Goal: Find contact information: Find contact information

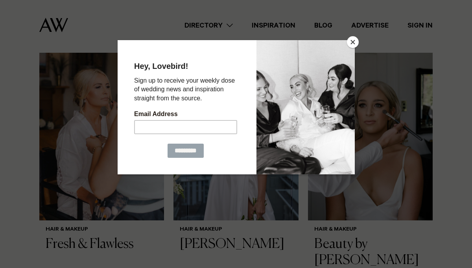
scroll to position [983, 0]
click at [352, 41] on button "Close" at bounding box center [353, 42] width 12 height 12
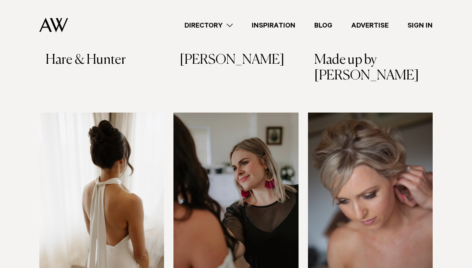
scroll to position [685, 0]
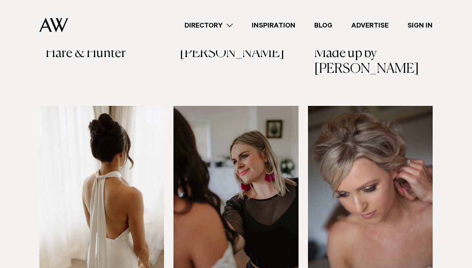
click at [241, 138] on img at bounding box center [235, 189] width 125 height 167
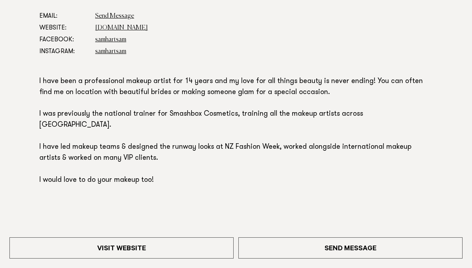
scroll to position [426, 0]
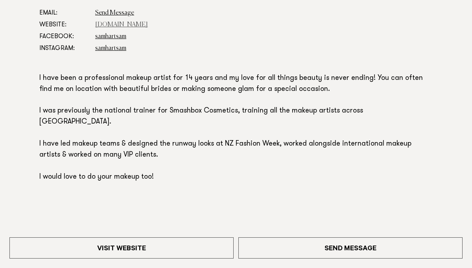
click at [132, 24] on link "www.samhart.co.nz" at bounding box center [121, 25] width 53 height 6
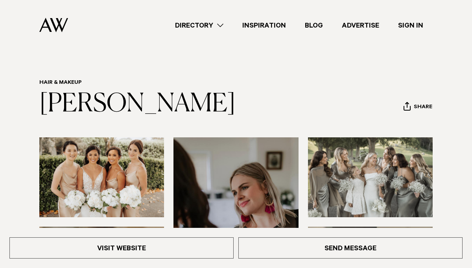
scroll to position [0, 0]
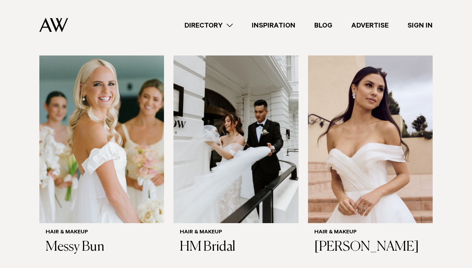
scroll to position [964, 0]
